Goal: Find specific page/section: Find specific page/section

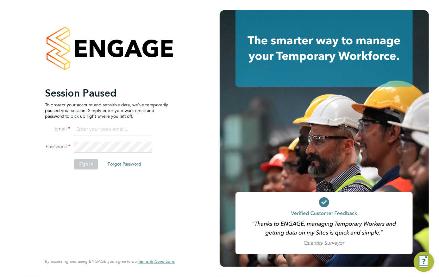
type input "[EMAIL_ADDRESS][DOMAIN_NAME]"
drag, startPoint x: 89, startPoint y: 171, endPoint x: 89, endPoint y: 168, distance: 3.5
click at [89, 170] on li "Sign In Forgot Password" at bounding box center [106, 167] width 123 height 16
click at [89, 165] on button "Sign In" at bounding box center [86, 164] width 24 height 10
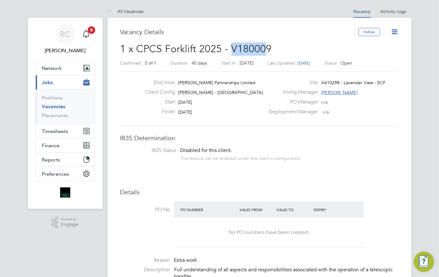
drag, startPoint x: 263, startPoint y: 50, endPoint x: 232, endPoint y: 49, distance: 31.0
click at [232, 49] on span "1 x CPCS Forklift 2025 - V180009" at bounding box center [196, 49] width 152 height 12
drag, startPoint x: 232, startPoint y: 49, endPoint x: 290, endPoint y: 47, distance: 58.9
click at [296, 47] on h2 "1 x CPCS Forklift 2025 - V180009 Confirmed 0 of 1 Duration 40 days Start In [DA…" at bounding box center [259, 55] width 278 height 27
drag, startPoint x: 274, startPoint y: 46, endPoint x: 232, endPoint y: 46, distance: 42.1
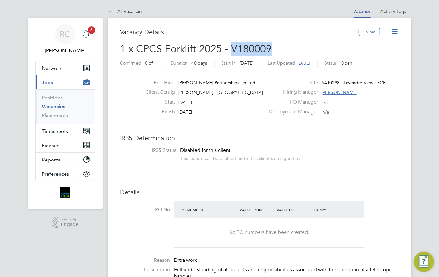
click at [232, 46] on h2 "1 x CPCS Forklift 2025 - V180009 Confirmed 0 of 1 Duration 40 days Start In [DA…" at bounding box center [259, 55] width 278 height 27
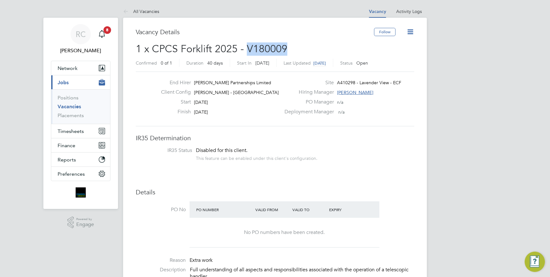
click at [82, 194] on img "Main navigation" at bounding box center [81, 192] width 10 height 10
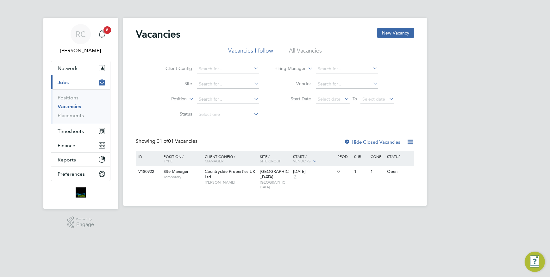
click at [82, 191] on img "Main navigation" at bounding box center [81, 192] width 10 height 10
click at [101, 36] on icon "Main navigation" at bounding box center [102, 33] width 6 height 6
